Goal: Find specific page/section: Find specific page/section

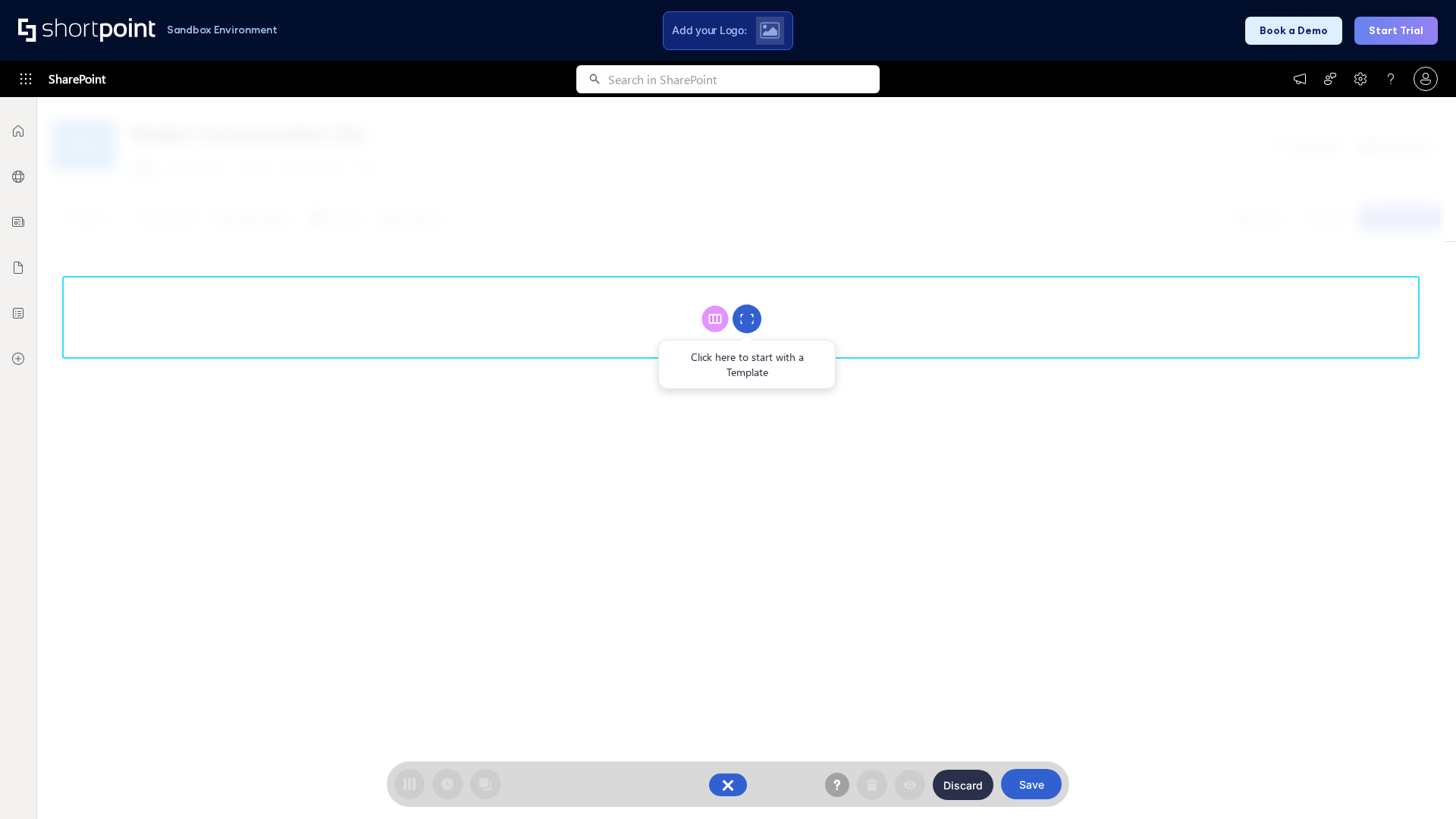
click at [747, 318] on circle at bounding box center [747, 319] width 29 height 29
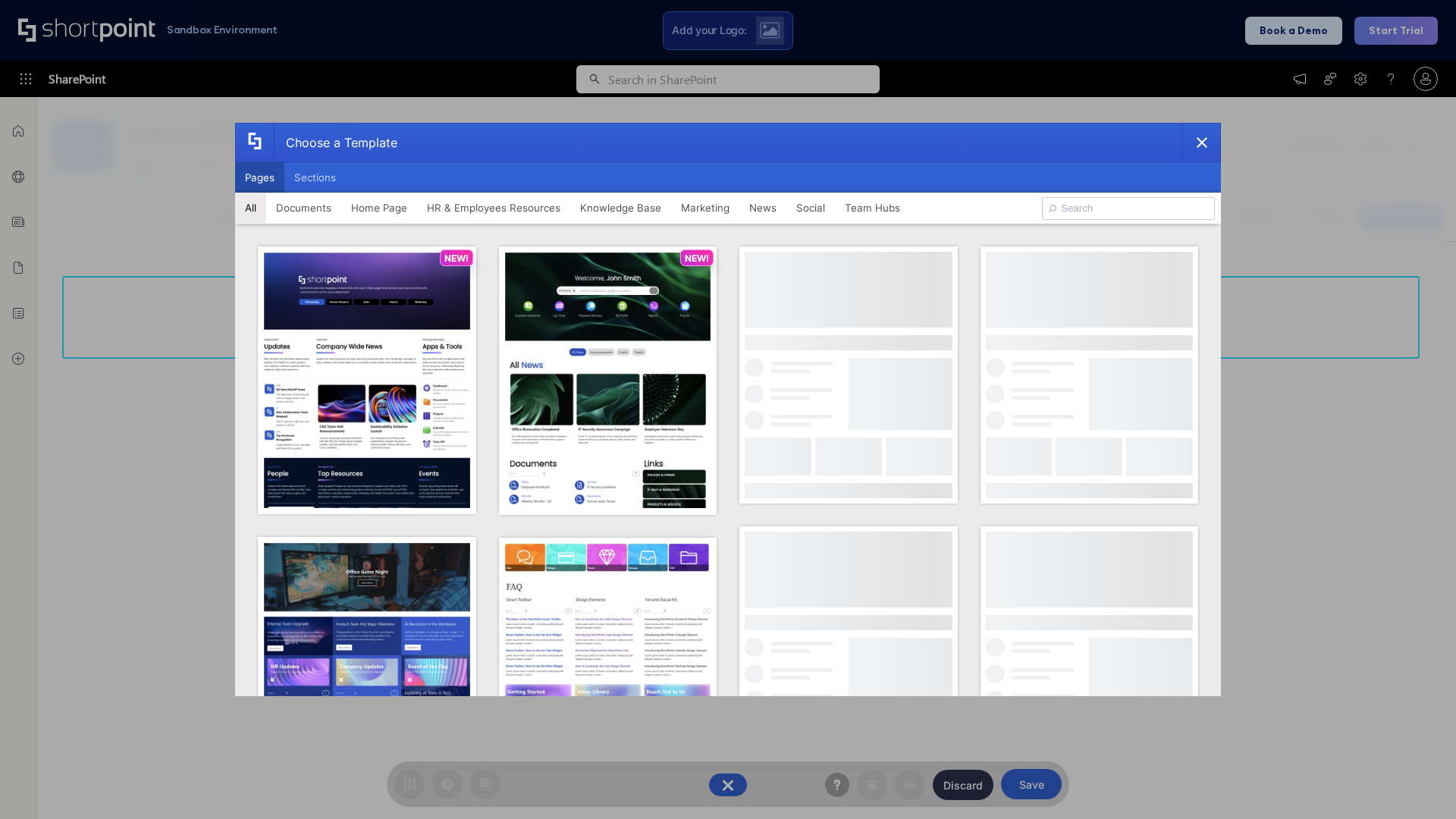
click at [260, 177] on button "Pages" at bounding box center [260, 177] width 49 height 31
type input "News Portal 5"
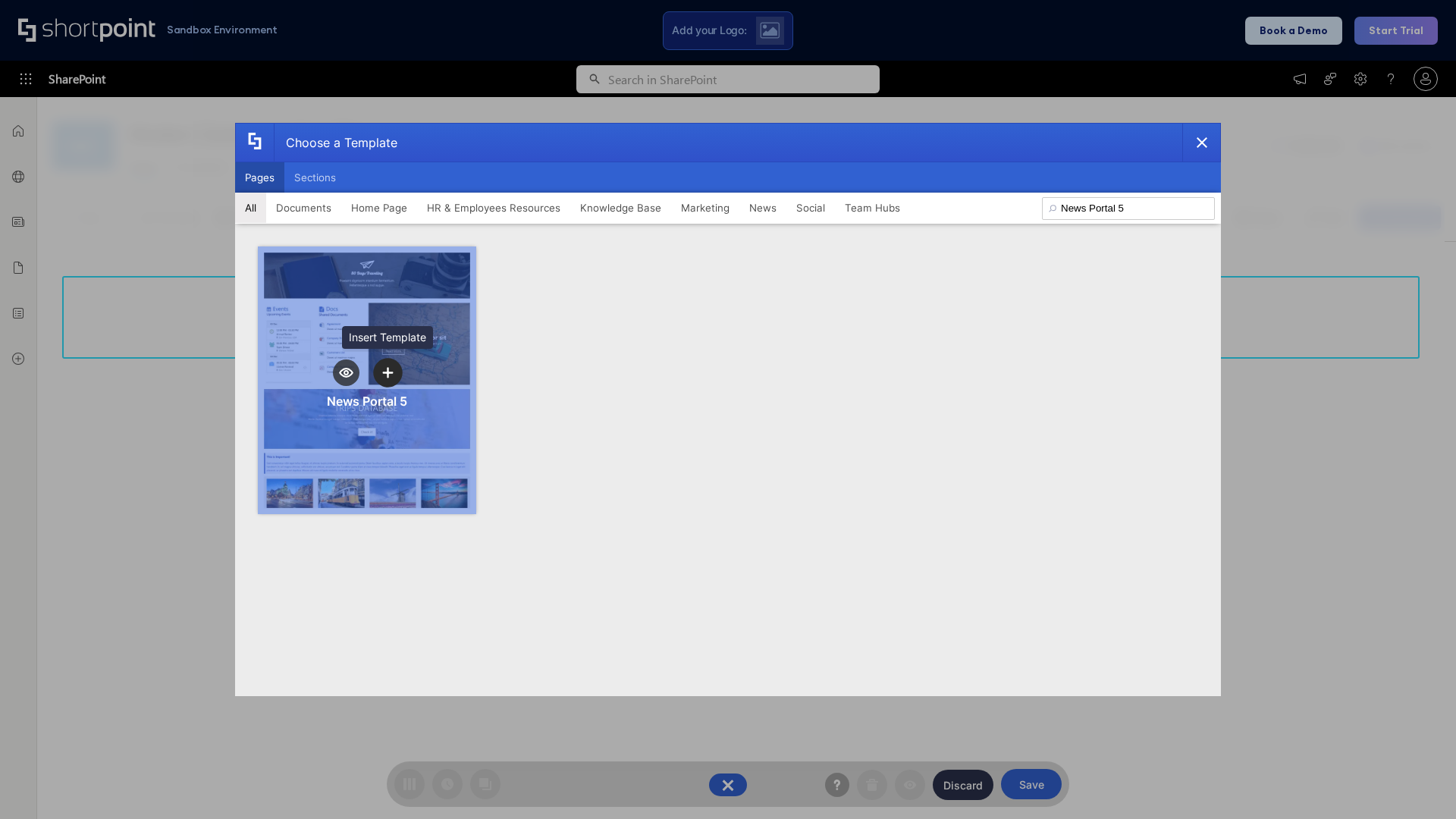
click at [388, 372] on icon "template selector" at bounding box center [387, 372] width 10 height 10
